Goal: Check status: Check status

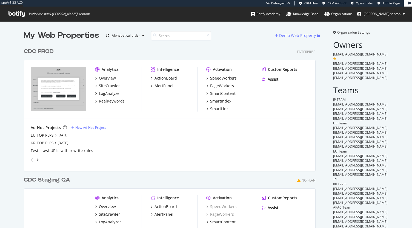
scroll to position [235, 292]
click at [388, 227] on div "My Web Properties Alphabetical order Demo Web Property CDC PROD Enterprise Anal…" at bounding box center [206, 155] width 412 height 268
click at [265, 177] on div "CDC Staging QA No Plan" at bounding box center [170, 180] width 292 height 8
click at [43, 51] on div "CDC PROD" at bounding box center [39, 52] width 30 height 8
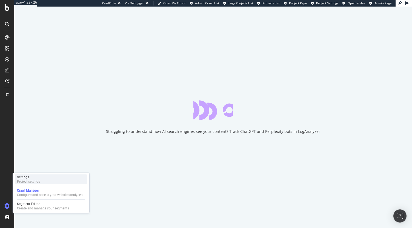
click at [36, 183] on div "Project settings" at bounding box center [28, 182] width 23 height 4
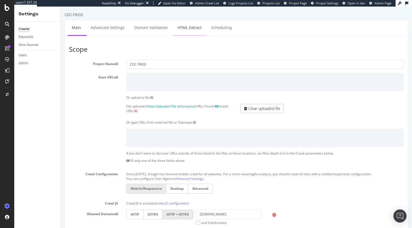
click at [193, 26] on link "HTML Extract" at bounding box center [189, 27] width 32 height 15
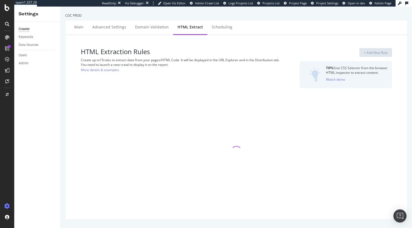
select select "exist"
select select "list"
select select "html.length"
select select "i"
select select "html.length"
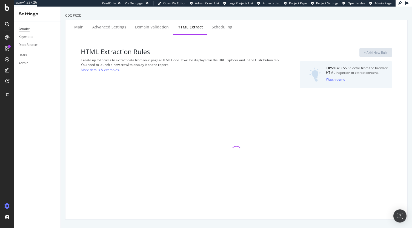
select select "exist"
select select "list"
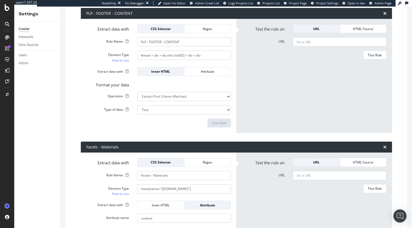
scroll to position [499, 0]
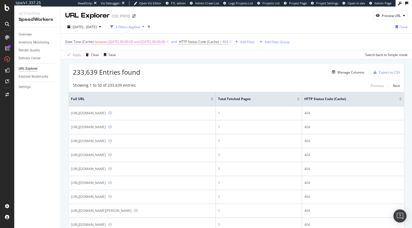
click at [139, 42] on span "[DATE] 00:00:00 and [DATE] 00:00:00" at bounding box center [136, 42] width 57 height 8
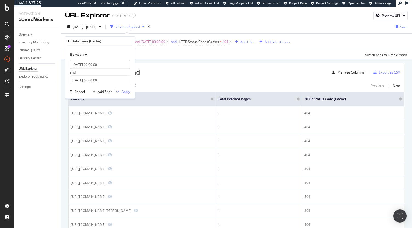
click at [99, 85] on div "Between 2025-09-12 02:00:00 and 2025-09-13 02:00:00 Cancel Add filter Apply" at bounding box center [99, 72] width 69 height 53
click at [98, 82] on input "2025-09-13 02:00:00" at bounding box center [100, 80] width 60 height 9
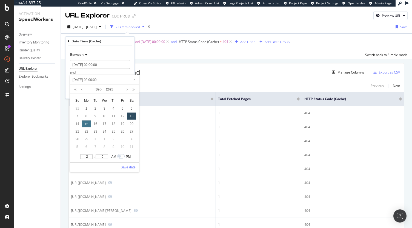
click at [85, 124] on div "15" at bounding box center [86, 123] width 9 height 7
type input "2025-09-15 02:00:00"
click at [131, 167] on link "Save date" at bounding box center [128, 167] width 15 height 5
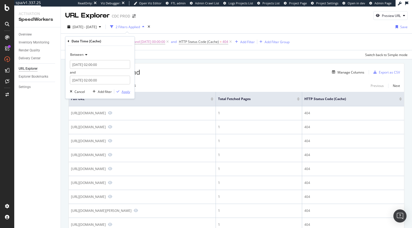
click at [124, 91] on div "Apply" at bounding box center [126, 91] width 8 height 5
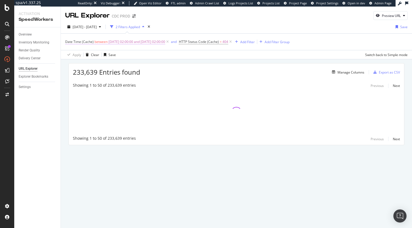
drag, startPoint x: 45, startPoint y: 41, endPoint x: 65, endPoint y: 43, distance: 20.1
click at [65, 43] on span "Date Time (Cache)" at bounding box center [79, 41] width 28 height 5
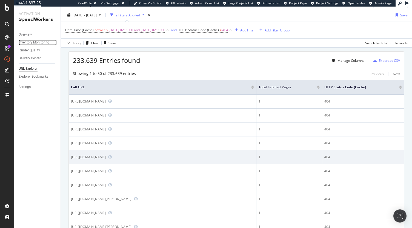
scroll to position [8, 0]
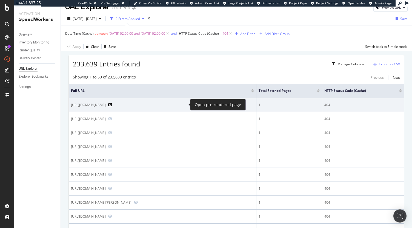
click at [112, 105] on icon "Preview https://www.dior.com/zh_tw/fashion/news-savoir-faire/news-and-events" at bounding box center [110, 105] width 4 height 4
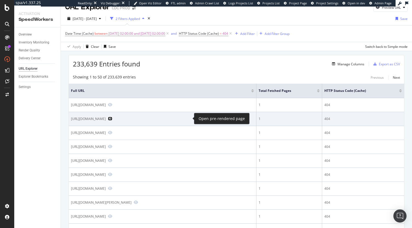
click at [112, 118] on icon "Preview https://www.dior.com/en_int/fashion/exhibitions/les-journees-particulie…" at bounding box center [110, 119] width 4 height 4
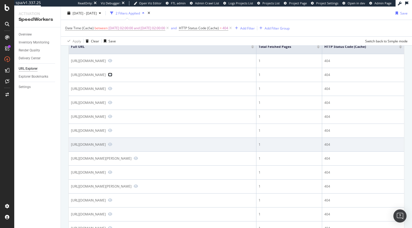
scroll to position [53, 0]
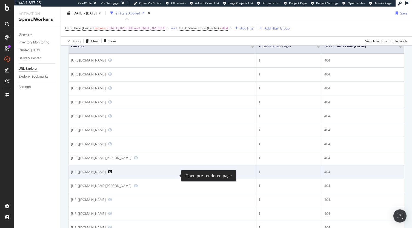
click at [112, 174] on icon "Preview https://www.dior.com/en_hk/fashion/baby/pre-fall-2021-collection" at bounding box center [110, 172] width 4 height 4
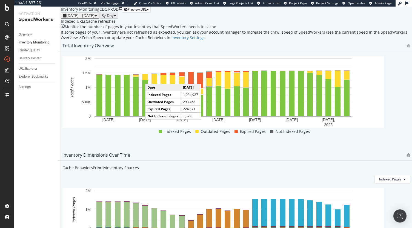
click at [116, 24] on div "Cache refreshes" at bounding box center [101, 21] width 30 height 5
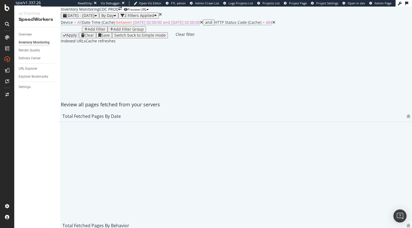
click at [162, 16] on icon "times" at bounding box center [160, 15] width 3 height 4
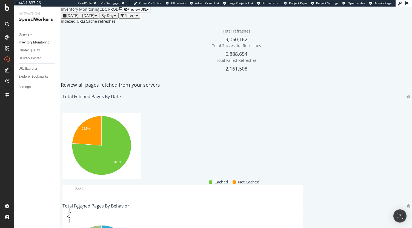
scroll to position [364, 0]
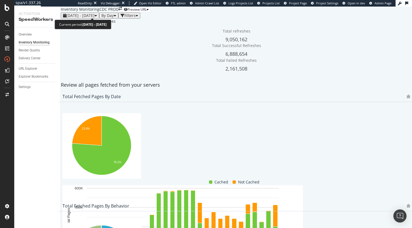
click at [94, 15] on div "2025 Aug. 16th - Sep. 12th" at bounding box center [80, 15] width 28 height 4
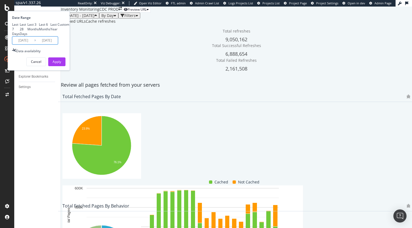
click at [58, 44] on input "2025/09/12" at bounding box center [47, 41] width 22 height 8
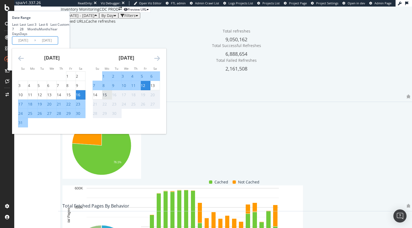
click at [107, 98] on div "15" at bounding box center [104, 94] width 4 height 5
type input "2025/09/15"
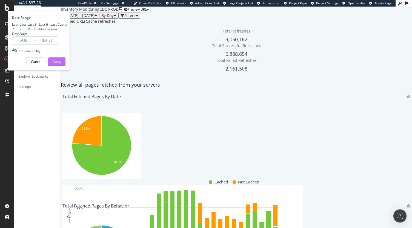
click at [65, 66] on button "Apply" at bounding box center [56, 61] width 17 height 9
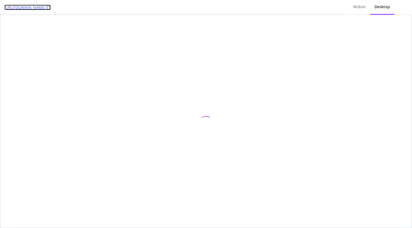
click at [51, 7] on link "https://www.dior.com/zh_tw/fashion/news-savoir-faire/news-and-events" at bounding box center [27, 7] width 46 height 5
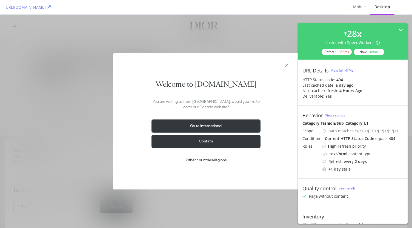
click at [215, 126] on button "Go to International" at bounding box center [205, 126] width 109 height 13
click at [208, 146] on button "Confirm" at bounding box center [205, 141] width 109 height 13
click at [223, 125] on button "Go to International" at bounding box center [205, 126] width 109 height 13
click at [286, 67] on icon "Close the geolocation dialog" at bounding box center [286, 65] width 7 height 7
click at [230, 127] on button "Go to International" at bounding box center [205, 126] width 109 height 13
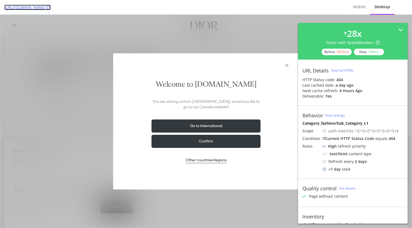
click at [51, 7] on icon at bounding box center [49, 7] width 4 height 4
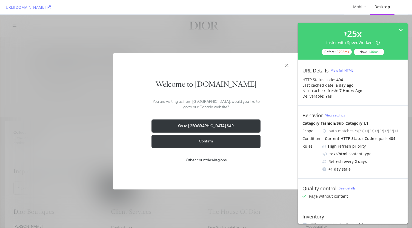
click at [233, 124] on button "Go to [GEOGRAPHIC_DATA] SAR" at bounding box center [205, 126] width 109 height 13
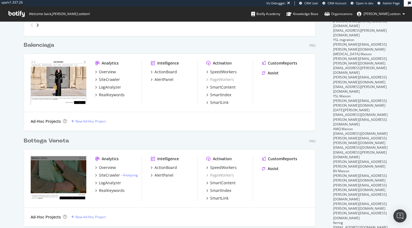
scroll to position [445, 292]
click at [165, 176] on div "AlertPanel" at bounding box center [163, 175] width 19 height 5
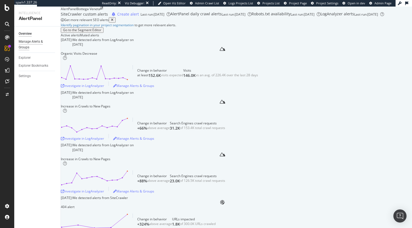
click at [35, 45] on div "Manage Alerts & Groups" at bounding box center [35, 44] width 33 height 11
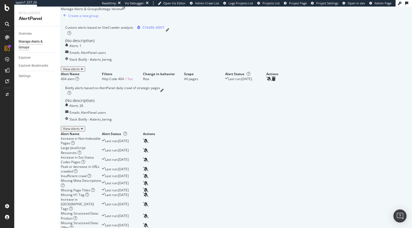
click at [83, 71] on div "View alerts" at bounding box center [73, 69] width 20 height 4
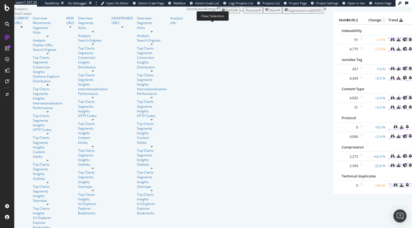
click at [324, 11] on icon at bounding box center [325, 8] width 2 height 3
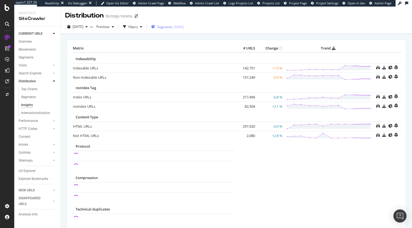
click at [181, 23] on div "Segments [DATE]" at bounding box center [167, 27] width 33 height 8
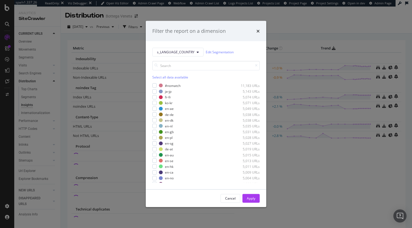
click at [256, 33] on div "Filter the report on a dimension" at bounding box center [205, 31] width 107 height 7
click at [259, 31] on icon "times" at bounding box center [257, 31] width 3 height 4
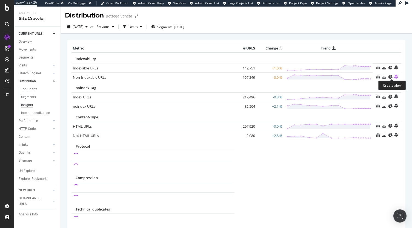
click at [394, 76] on icon "bell-plus" at bounding box center [396, 76] width 4 height 4
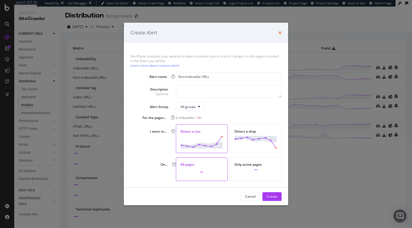
click at [281, 32] on icon "times" at bounding box center [279, 33] width 3 height 4
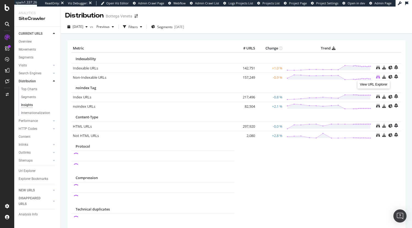
click at [376, 77] on icon at bounding box center [378, 77] width 4 height 4
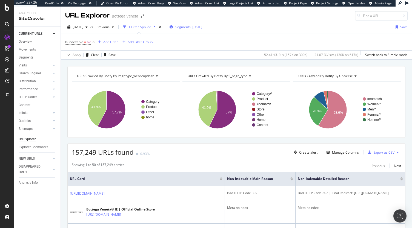
click at [198, 31] on button "Segments [DATE]" at bounding box center [185, 27] width 37 height 9
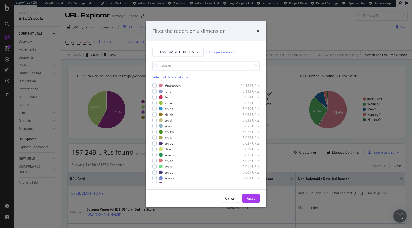
click at [274, 30] on div "Filter the report on a dimension s_LANGUAGE_COUNTRY Edit Segmentation Select al…" at bounding box center [206, 114] width 412 height 228
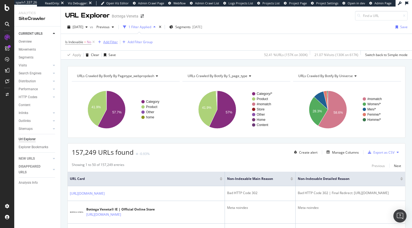
click at [114, 40] on div "Add Filter" at bounding box center [110, 42] width 15 height 5
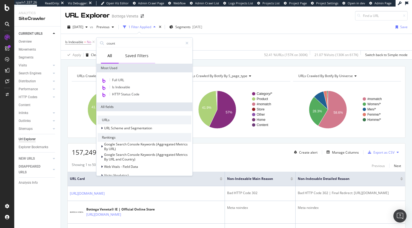
type input "countr"
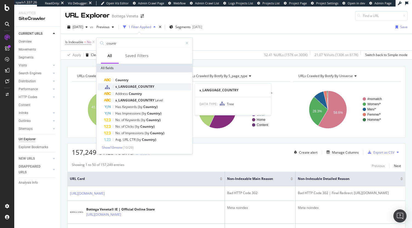
click at [120, 89] on div "s_LANGUAGE_COUNTRY" at bounding box center [147, 87] width 87 height 7
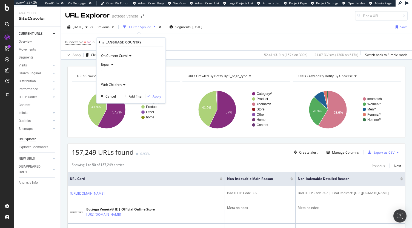
click at [111, 70] on div at bounding box center [131, 74] width 60 height 9
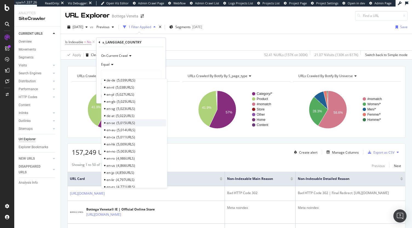
scroll to position [49, 0]
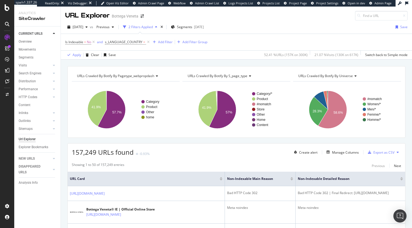
click at [192, 61] on div "URLs Crawled By Botify By pagetype_webpropdash Chart (by Value) Table Expand Ex…" at bounding box center [236, 66] width 351 height 13
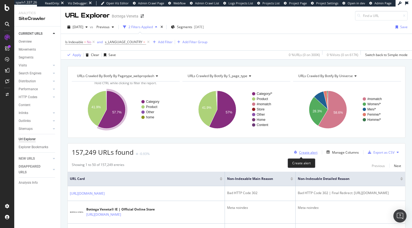
click at [304, 151] on div "Create alert" at bounding box center [308, 152] width 18 height 5
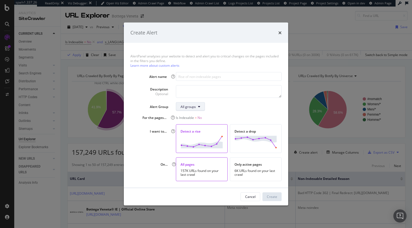
click at [195, 107] on div "All groups" at bounding box center [187, 106] width 15 height 5
click at [221, 104] on div "All groups" at bounding box center [229, 106] width 106 height 9
click at [193, 90] on textarea "modal" at bounding box center [229, 91] width 106 height 13
click at [186, 72] on input "modal" at bounding box center [229, 76] width 106 height 9
click at [239, 110] on div "All groups" at bounding box center [229, 106] width 106 height 9
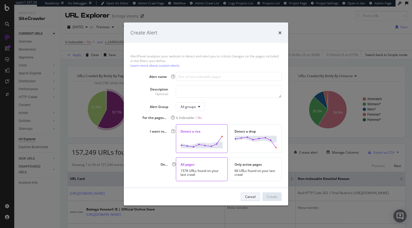
click at [248, 196] on div "Cancel" at bounding box center [250, 197] width 10 height 5
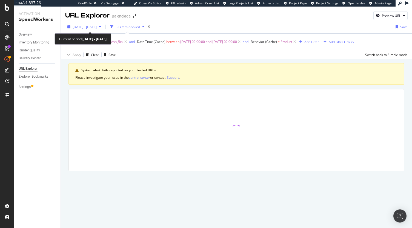
click at [97, 27] on span "[DATE] - [DATE]" at bounding box center [85, 27] width 24 height 5
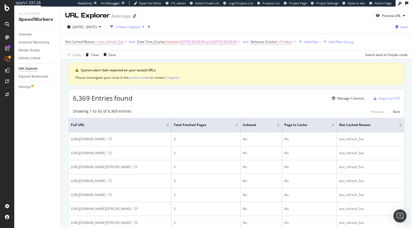
click at [187, 36] on div "Not Cached Reason = last_refresh_5xx and Date Time (Cache) between [DATE] 02:00…" at bounding box center [236, 42] width 342 height 16
click at [26, 34] on div "Overview" at bounding box center [25, 35] width 13 height 6
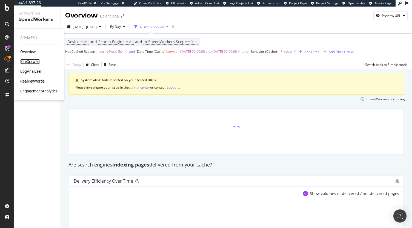
click at [33, 63] on div "SiteCrawler" at bounding box center [29, 61] width 19 height 5
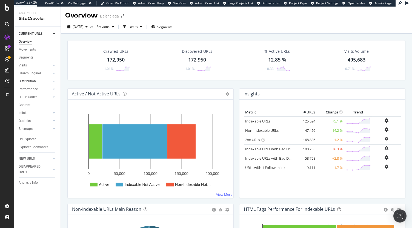
click at [31, 84] on div "Distribution" at bounding box center [27, 82] width 17 height 6
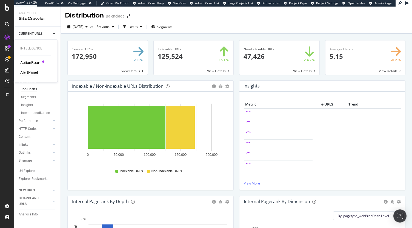
click at [27, 70] on div "AlertPanel" at bounding box center [29, 72] width 18 height 5
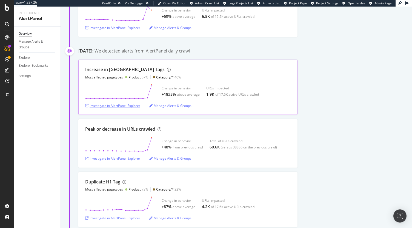
scroll to position [829, 0]
click at [133, 103] on div "Investigate in AlertPanel Explorer" at bounding box center [112, 105] width 55 height 5
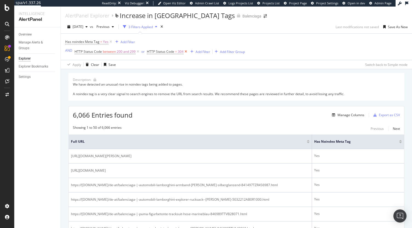
click at [186, 53] on icon at bounding box center [185, 51] width 5 height 5
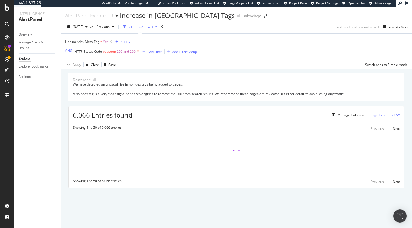
click at [137, 51] on icon at bounding box center [138, 51] width 5 height 5
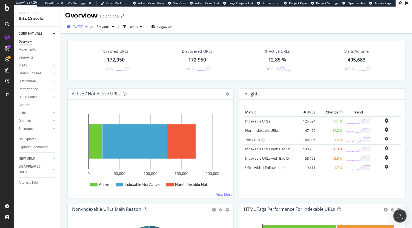
click at [80, 25] on span "[DATE]" at bounding box center [78, 26] width 11 height 5
click at [29, 137] on div "Url Explorer" at bounding box center [27, 140] width 17 height 6
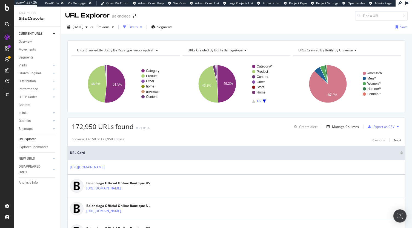
click at [144, 30] on div "Filters" at bounding box center [133, 27] width 24 height 8
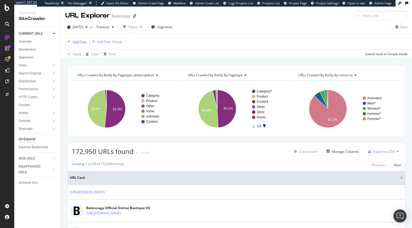
click at [78, 44] on div "Add Filter" at bounding box center [76, 42] width 22 height 6
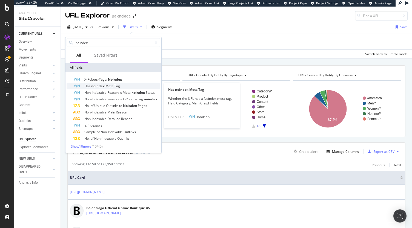
type input "noindex"
click at [108, 87] on span "Meta" at bounding box center [109, 86] width 9 height 5
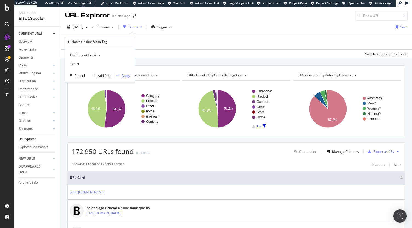
click at [125, 77] on div "Apply" at bounding box center [126, 75] width 8 height 5
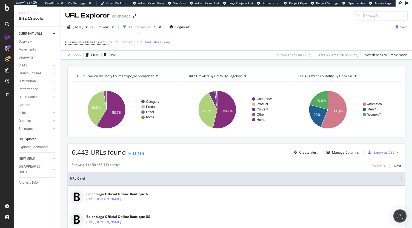
click at [135, 76] on span "URLs Crawled By Botify By pagetype_webpropdash" at bounding box center [115, 76] width 77 height 5
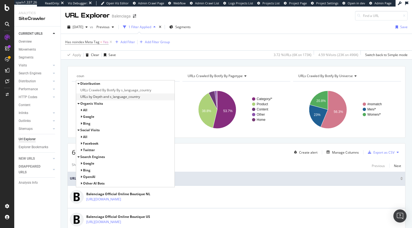
type input "coun"
click at [122, 98] on span "URLs by Depth and s_language_country" at bounding box center [110, 96] width 60 height 5
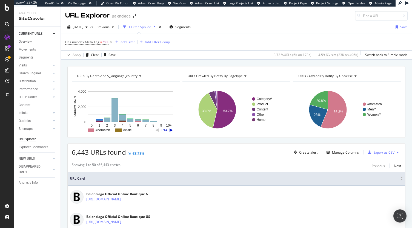
click at [136, 78] on span "URLs by Depth and s_language_country" at bounding box center [107, 76] width 61 height 5
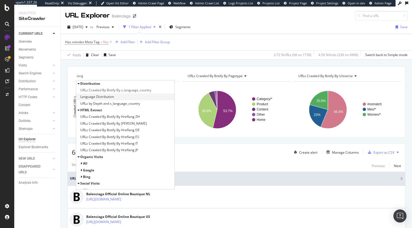
type input "lang"
click at [103, 97] on span "Language Distribution" at bounding box center [97, 96] width 34 height 5
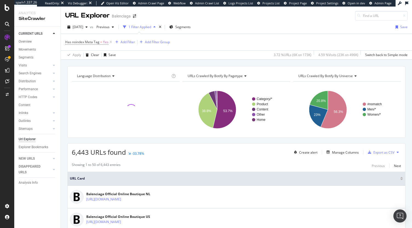
click at [229, 79] on div "URLs Crawled By Botify By pagetype" at bounding box center [235, 76] width 99 height 9
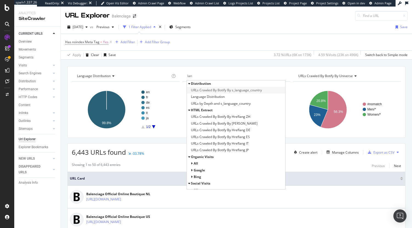
type input "lan"
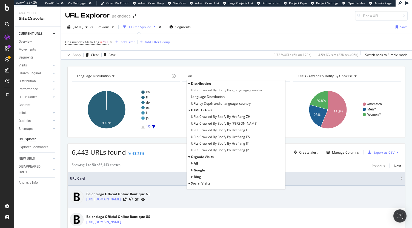
drag, startPoint x: 250, startPoint y: 92, endPoint x: 284, endPoint y: 191, distance: 104.7
click at [250, 92] on span "URLs Crawled By Botify By s_language_country" at bounding box center [226, 90] width 71 height 5
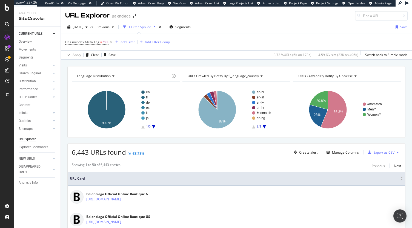
click at [89, 31] on div "[DATE] vs Previous 1 Filter Applied Segments Save" at bounding box center [236, 28] width 351 height 11
click at [83, 26] on span "[DATE]" at bounding box center [78, 27] width 11 height 5
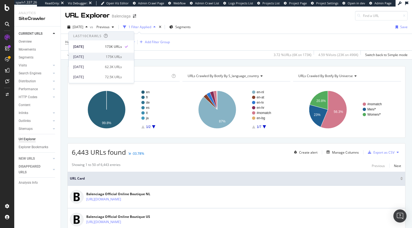
click at [116, 56] on div "175K URLs" at bounding box center [114, 56] width 16 height 5
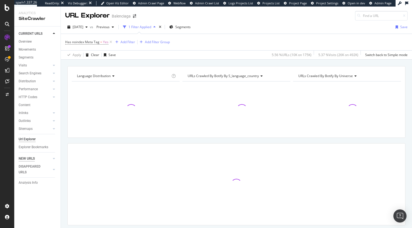
click at [28, 159] on div "NEW URLS" at bounding box center [27, 159] width 16 height 6
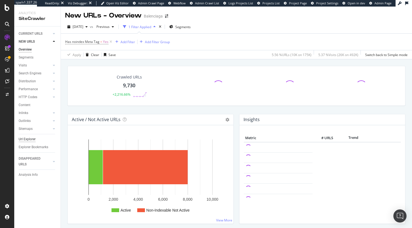
click at [25, 141] on div "Url Explorer" at bounding box center [27, 140] width 17 height 6
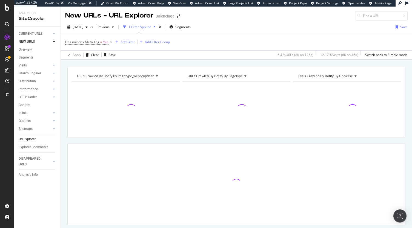
click at [152, 76] on span "URLs Crawled By Botify By pagetype_webpropdash" at bounding box center [115, 76] width 77 height 5
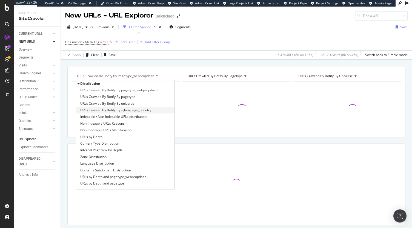
click at [137, 112] on div "URLs Crawled By Botify By s_language_country" at bounding box center [125, 110] width 98 height 7
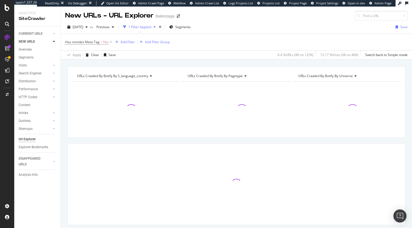
click at [137, 112] on div at bounding box center [126, 110] width 108 height 48
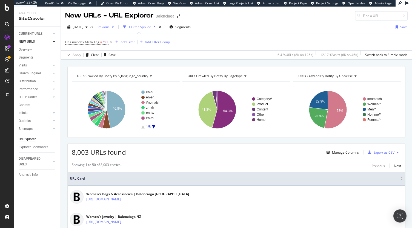
click at [110, 28] on span "Previous" at bounding box center [101, 27] width 15 height 5
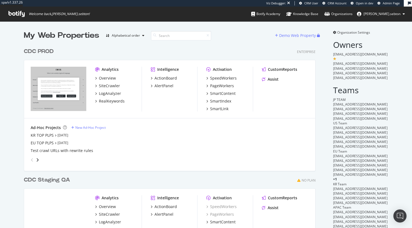
scroll to position [235, 292]
click at [224, 77] on div "SpeedWorkers" at bounding box center [223, 78] width 27 height 5
